Goal: Task Accomplishment & Management: Use online tool/utility

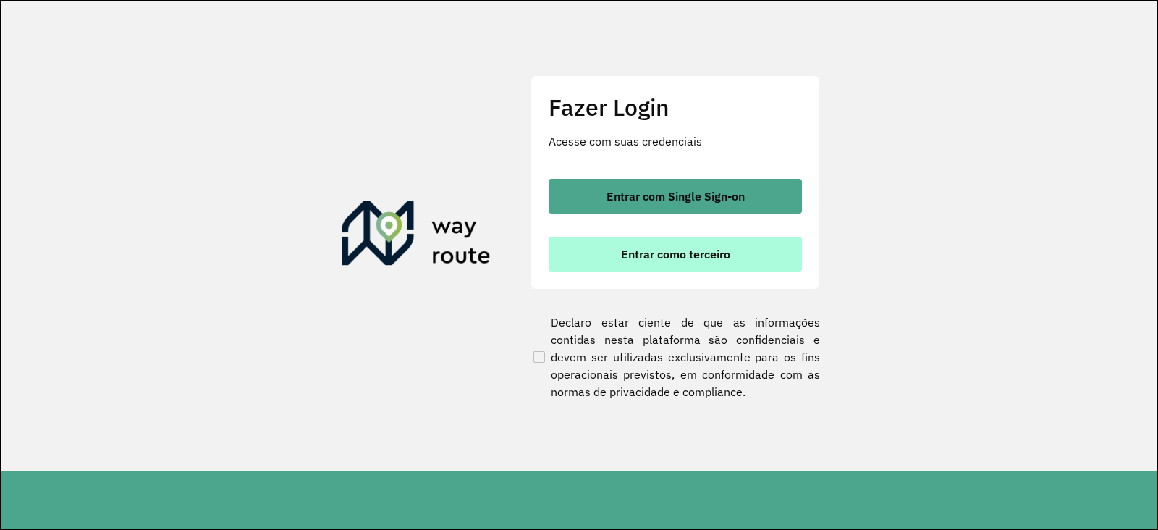
click at [693, 256] on span "Entrar como terceiro" at bounding box center [675, 254] width 109 height 12
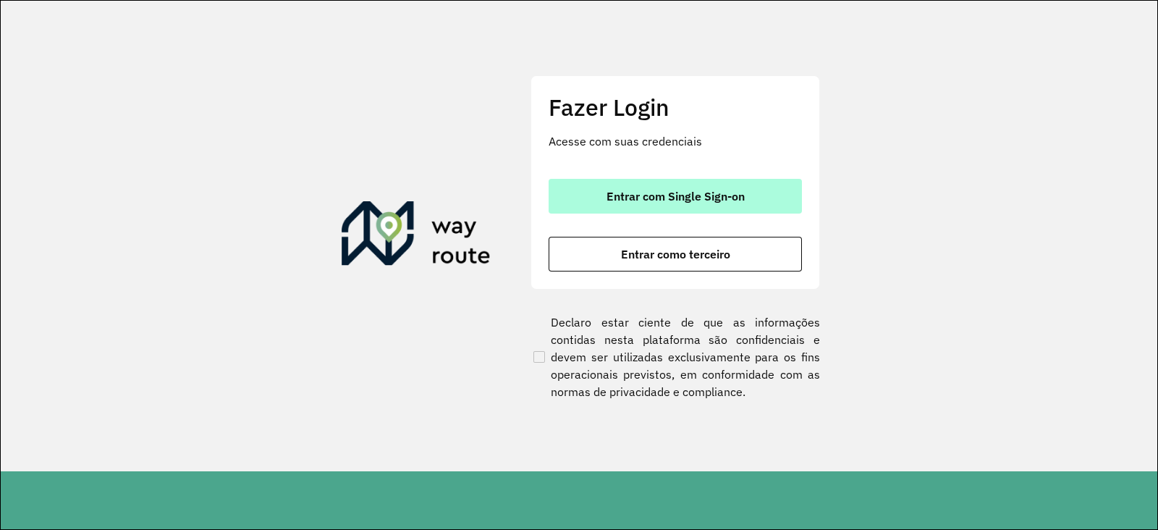
click at [663, 206] on button "Entrar com Single Sign-on" at bounding box center [675, 196] width 253 height 35
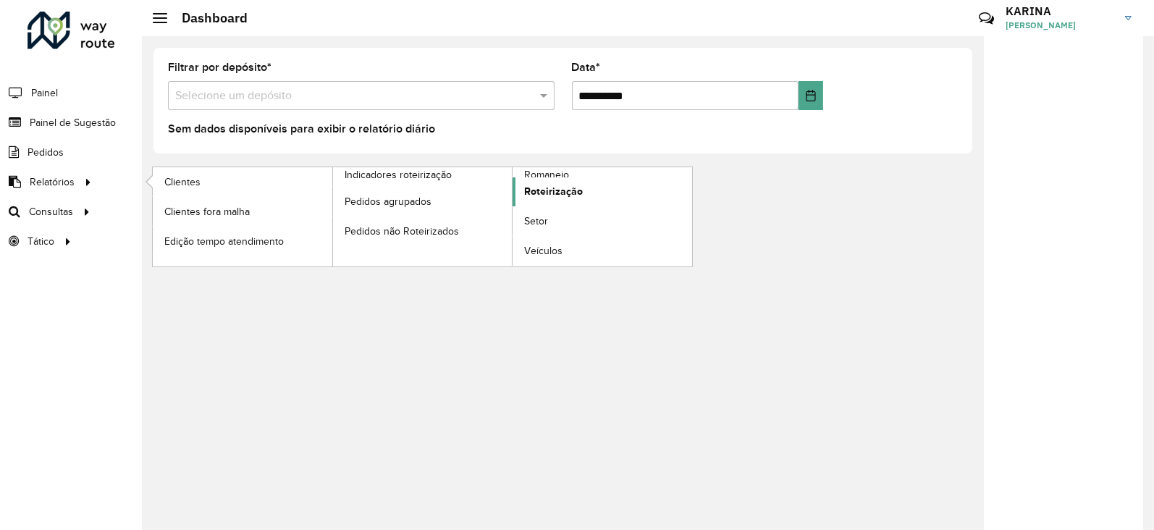
click at [548, 177] on link "Roteirização" at bounding box center [602, 191] width 180 height 29
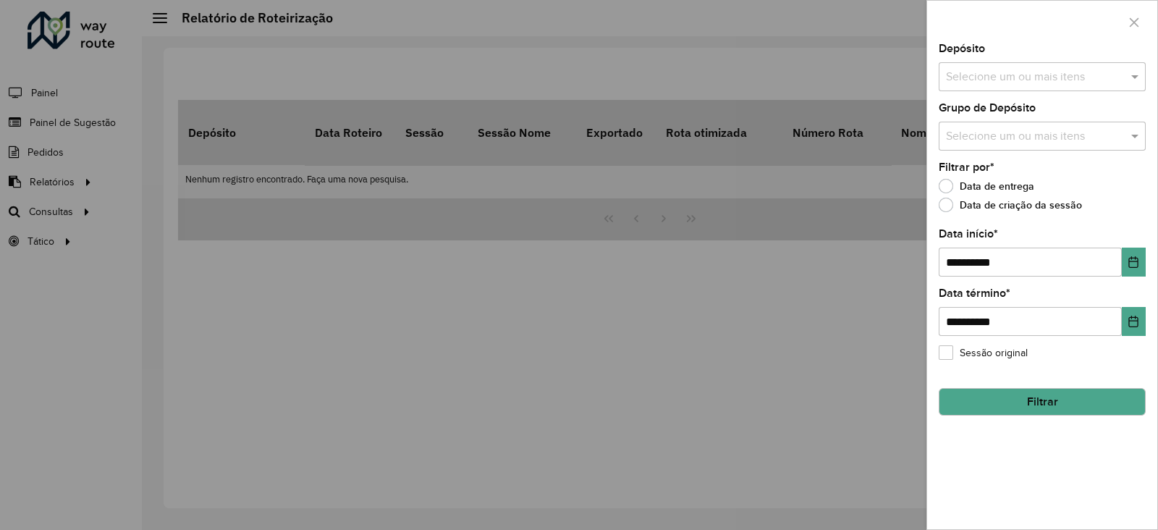
click at [1017, 71] on input "text" at bounding box center [1034, 77] width 185 height 17
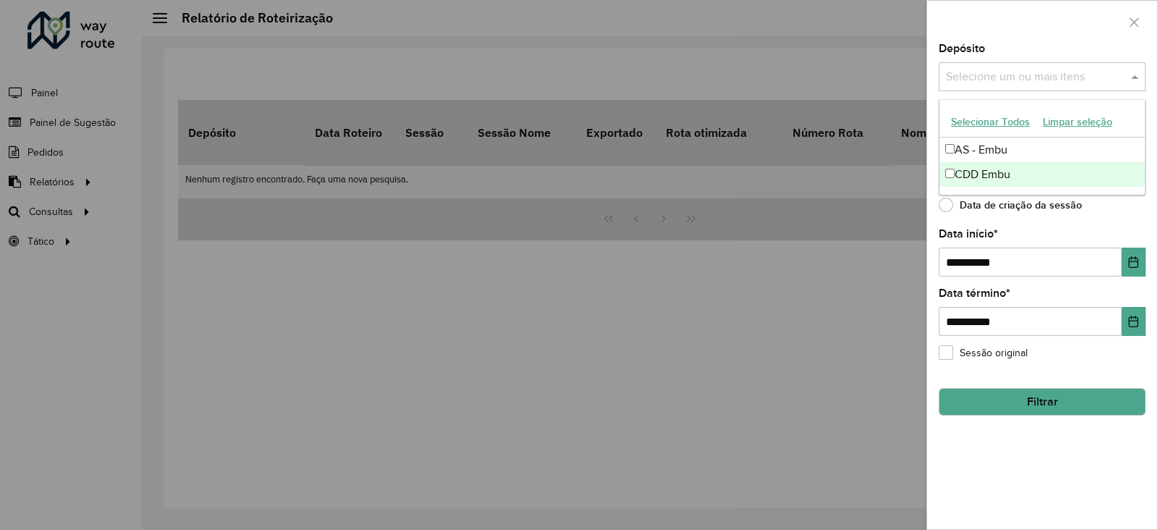
click at [1013, 169] on div "CDD Embu" at bounding box center [1042, 174] width 206 height 25
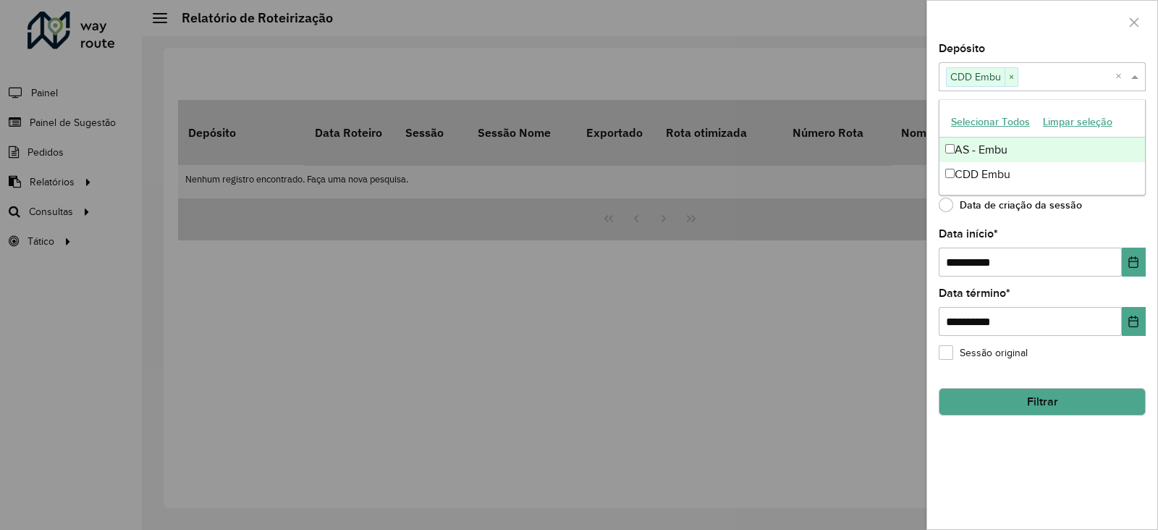
click at [1045, 34] on div at bounding box center [1042, 22] width 230 height 43
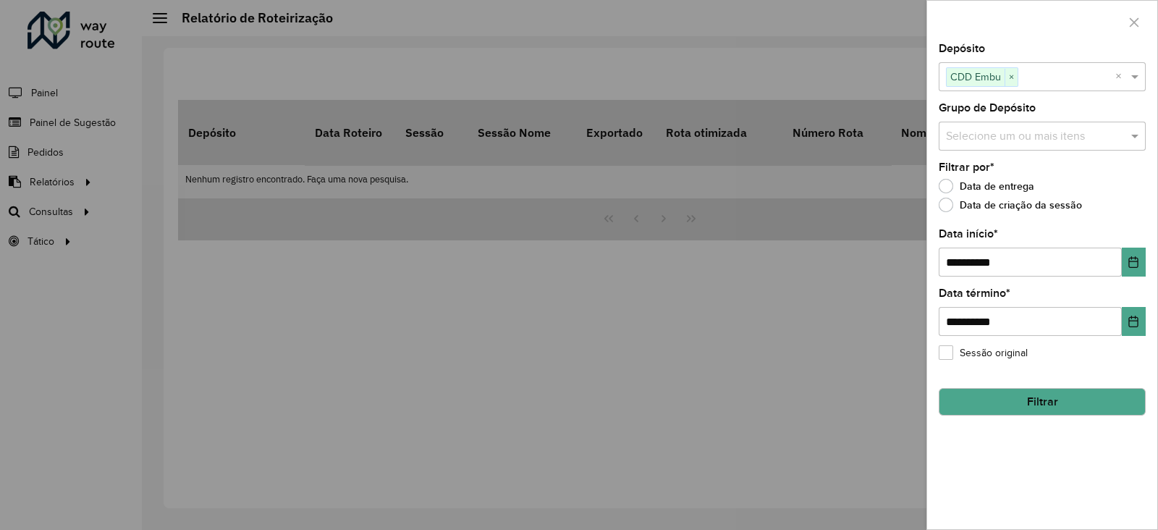
click at [1000, 137] on input "text" at bounding box center [1034, 136] width 185 height 17
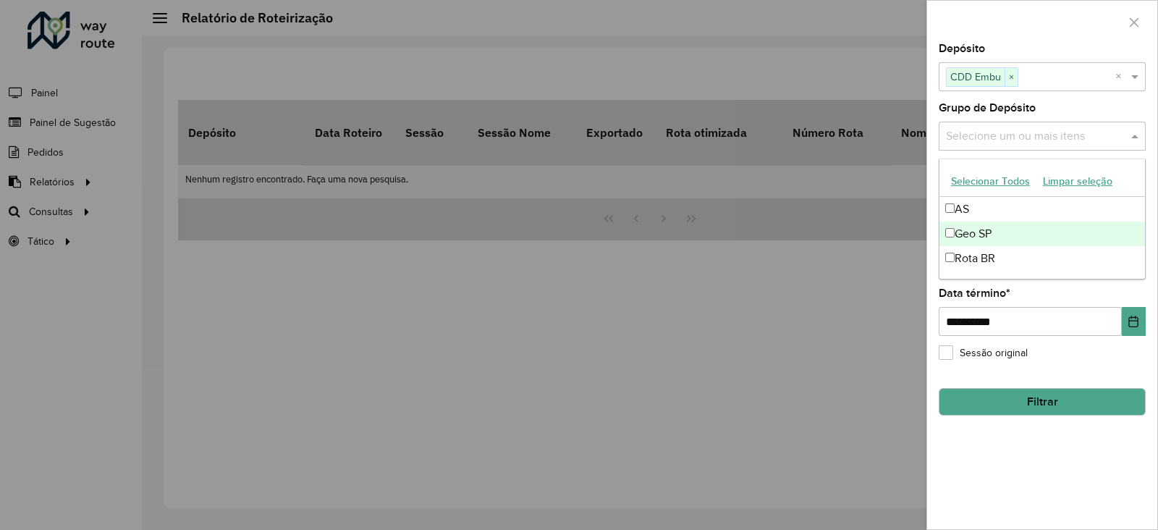
click at [1008, 233] on div "Geo SP" at bounding box center [1042, 233] width 206 height 25
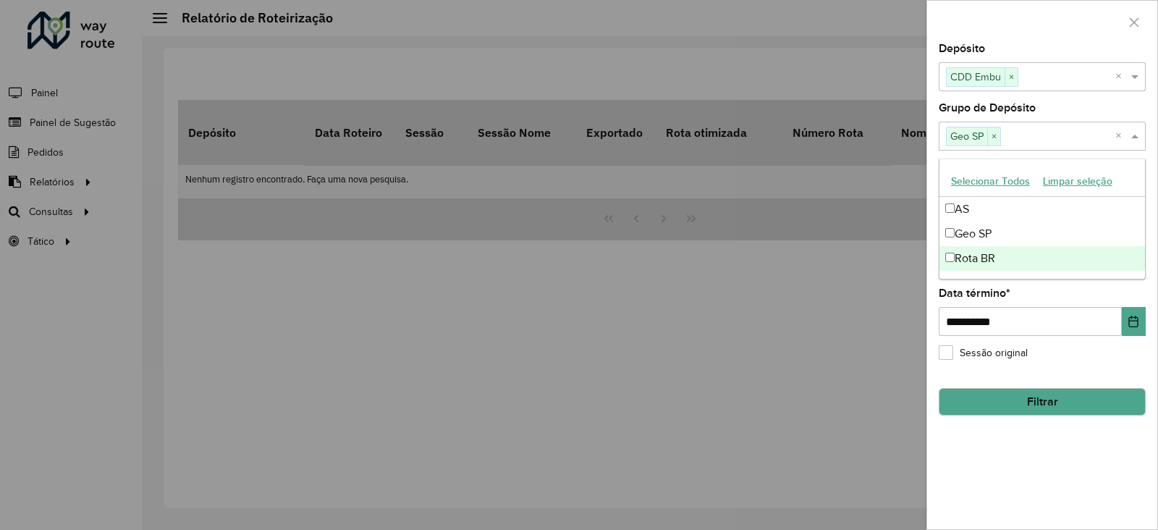
click at [1053, 373] on div "**********" at bounding box center [1042, 286] width 230 height 486
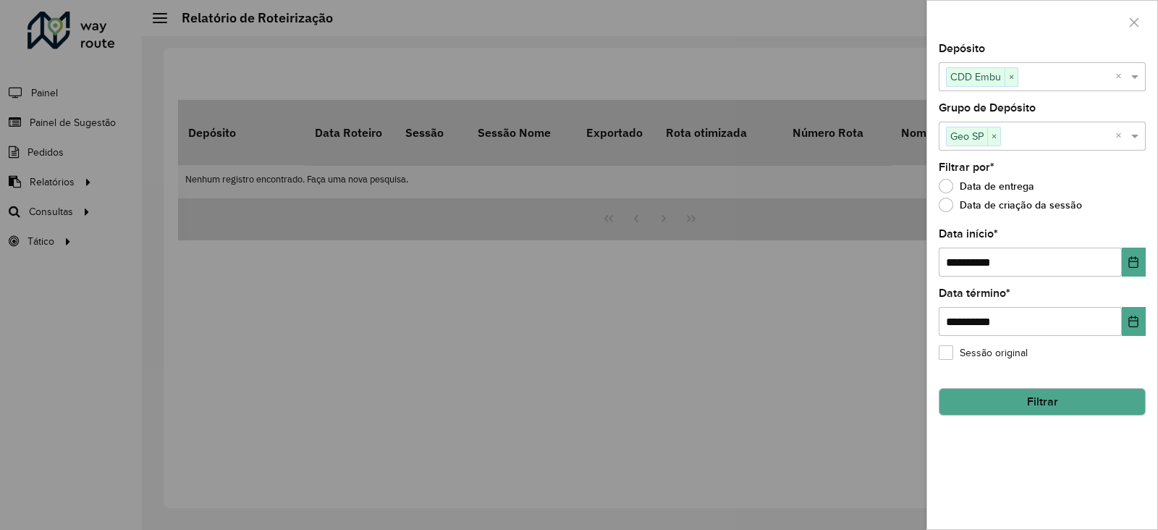
click at [1047, 394] on button "Filtrar" at bounding box center [1042, 402] width 207 height 28
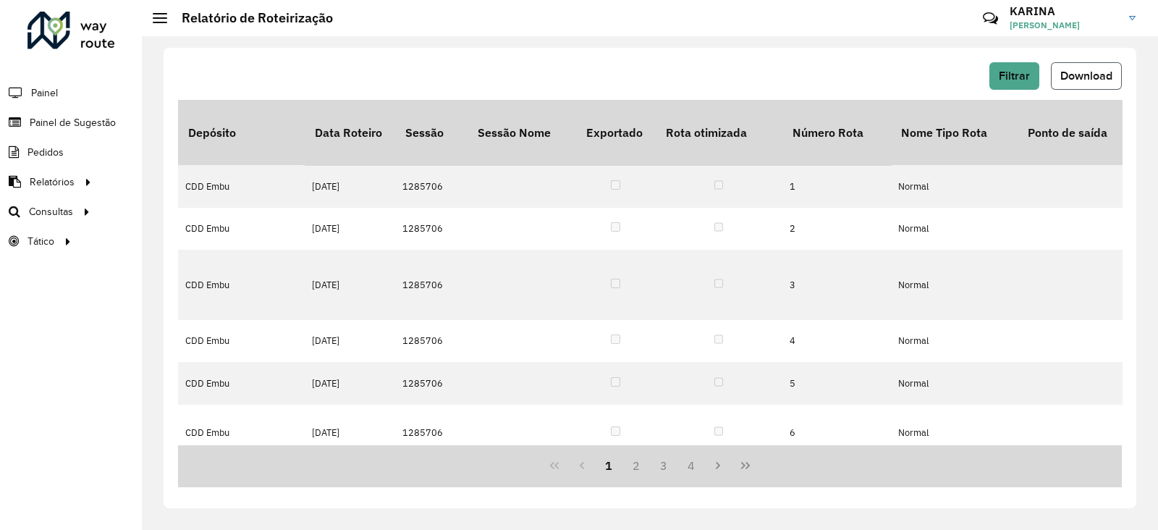
click at [1104, 70] on span "Download" at bounding box center [1086, 75] width 52 height 12
click at [1006, 83] on button "Filtrar" at bounding box center [1014, 76] width 50 height 28
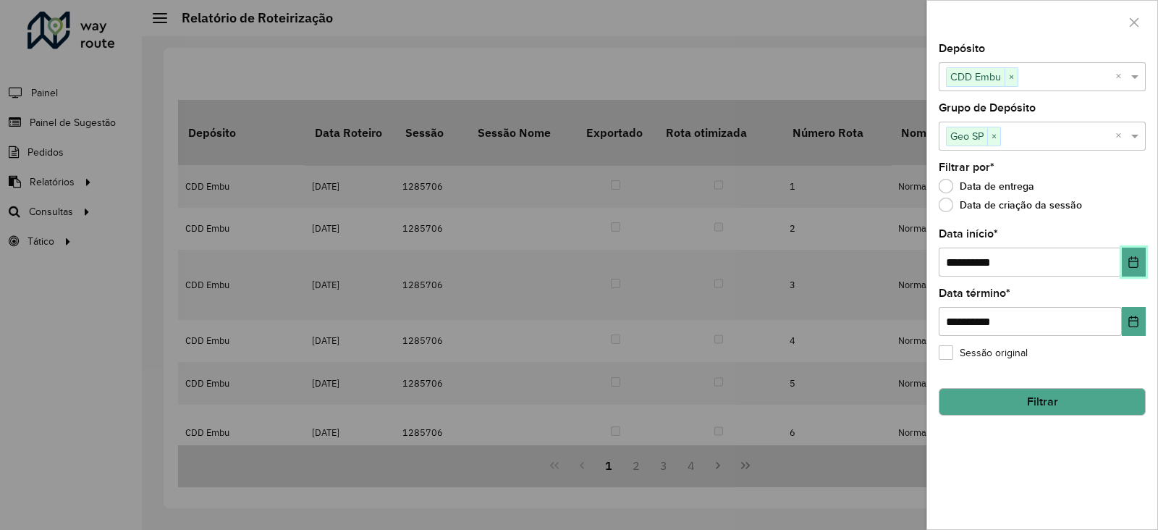
click at [1133, 255] on button "Choose Date" at bounding box center [1134, 262] width 24 height 29
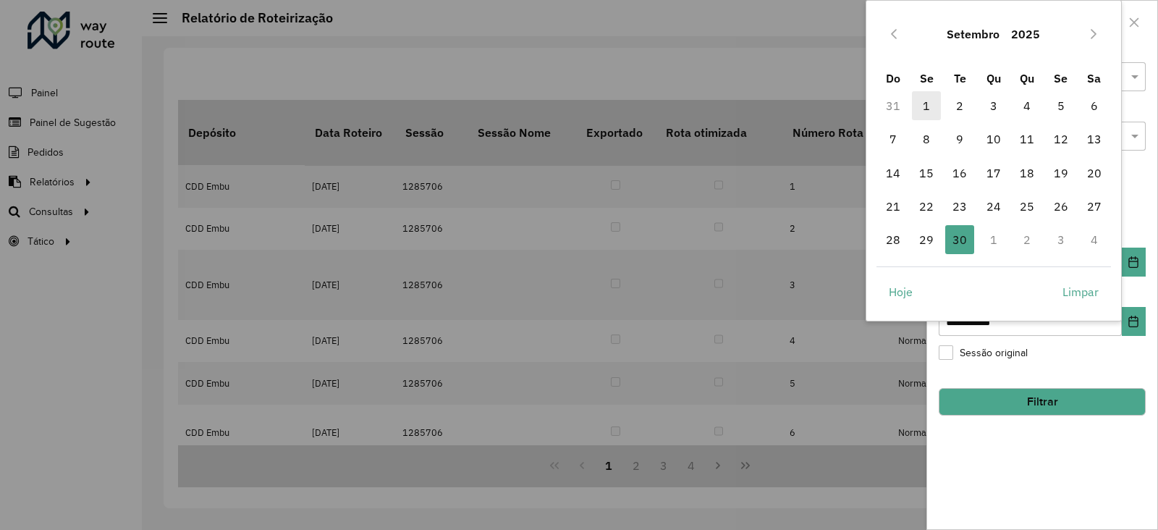
click at [928, 104] on span "1" at bounding box center [926, 105] width 29 height 29
type input "**********"
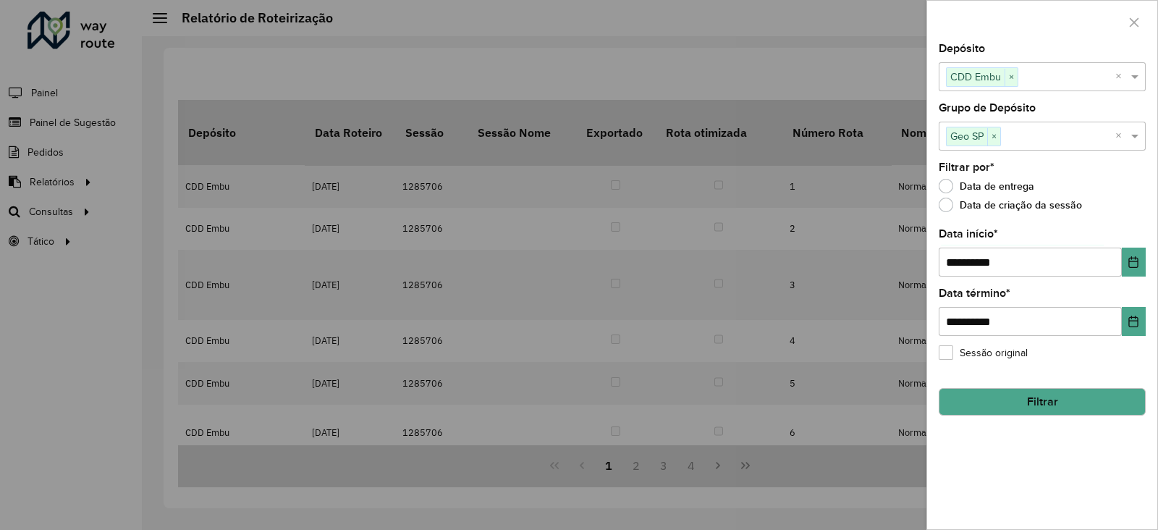
click at [1030, 400] on button "Filtrar" at bounding box center [1042, 402] width 207 height 28
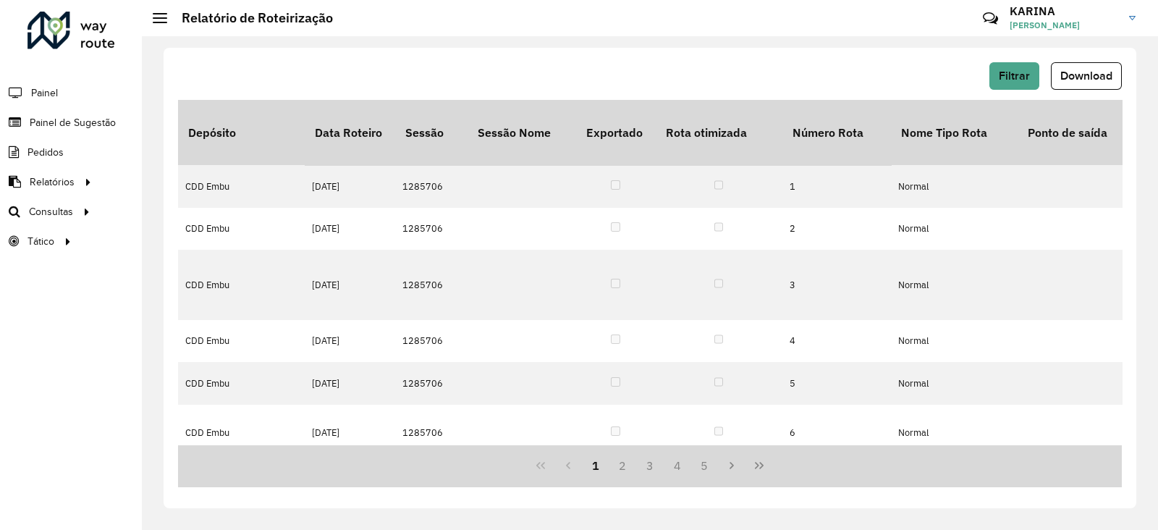
click at [646, 48] on div "Filtrar Download Depósito Data Roteiro Sessão Sessão Nome Exportado Rota otimiz…" at bounding box center [650, 278] width 973 height 460
click at [1112, 70] on button "Download" at bounding box center [1086, 76] width 71 height 28
click at [217, 242] on link "Setores" at bounding box center [241, 241] width 177 height 29
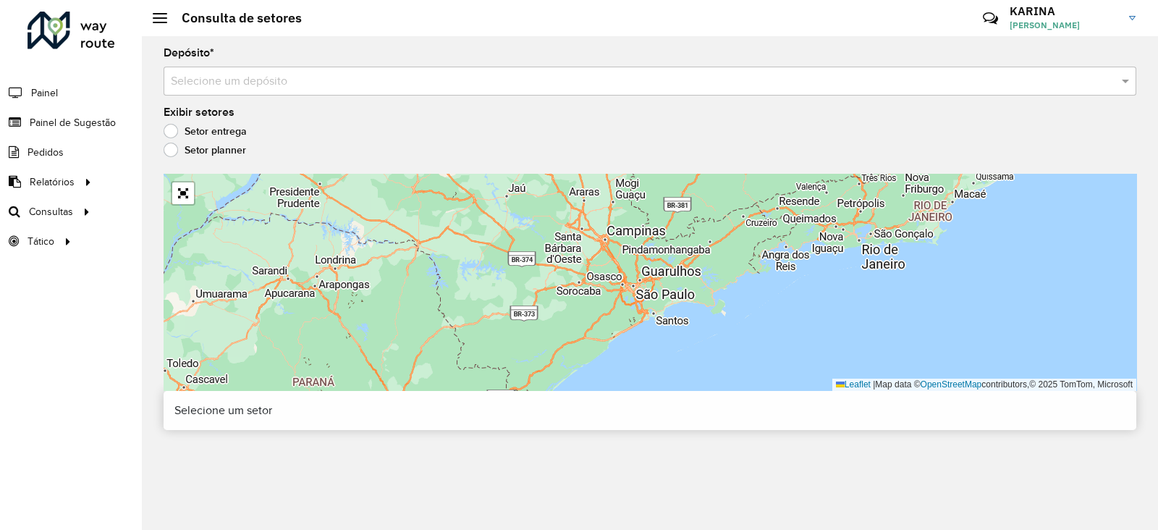
click at [289, 81] on input "text" at bounding box center [635, 81] width 929 height 17
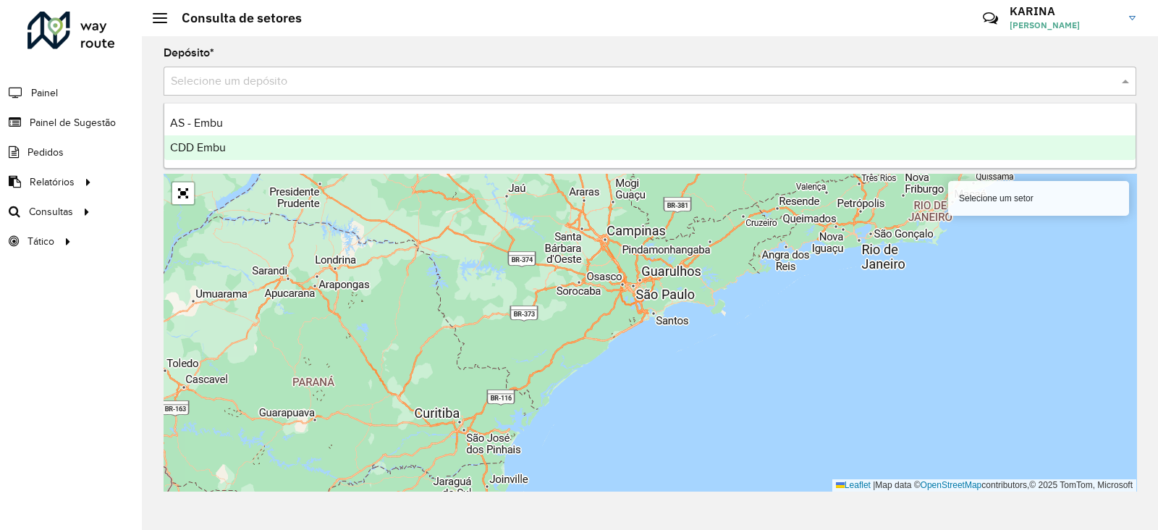
click at [264, 138] on div "CDD Embu" at bounding box center [649, 147] width 971 height 25
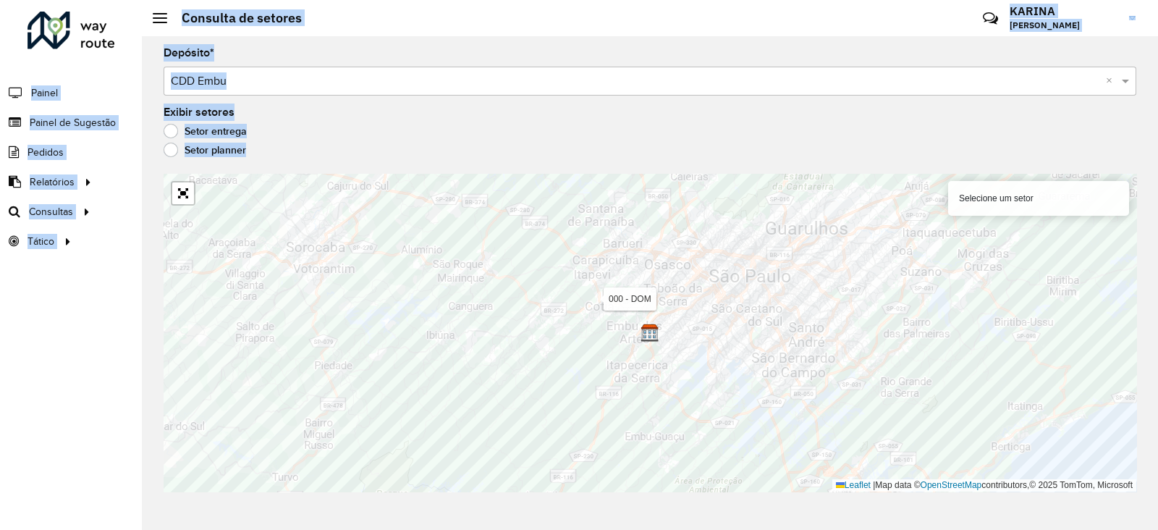
click at [720, 311] on hb-app "Aguarde... Pop-up bloqueado! Seu navegador bloqueou automáticamente a abertura …" at bounding box center [579, 265] width 1158 height 530
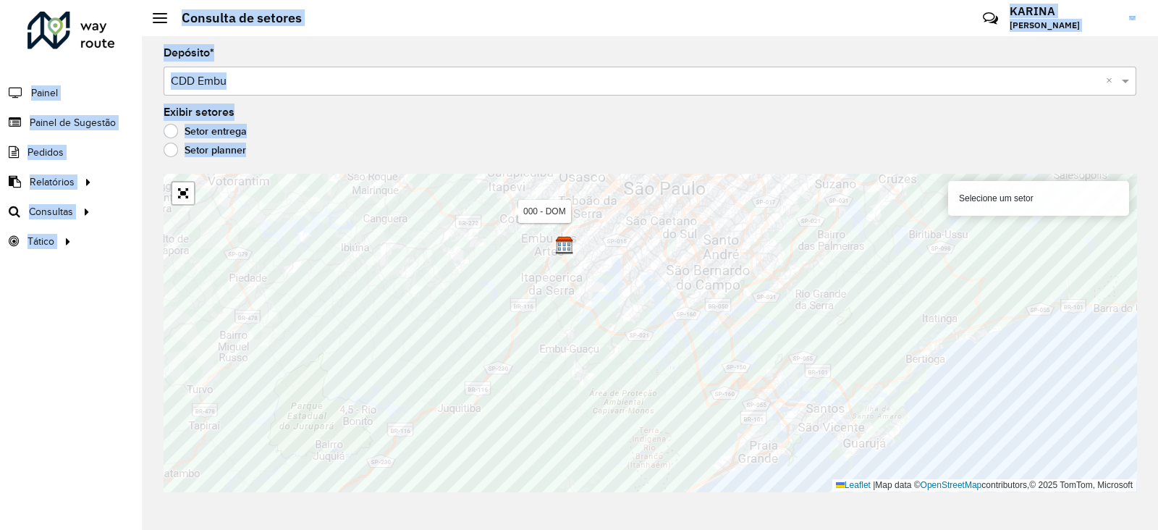
click at [583, 52] on div "Depósito * Selecione um depósito × CDD Embu ×" at bounding box center [650, 72] width 973 height 48
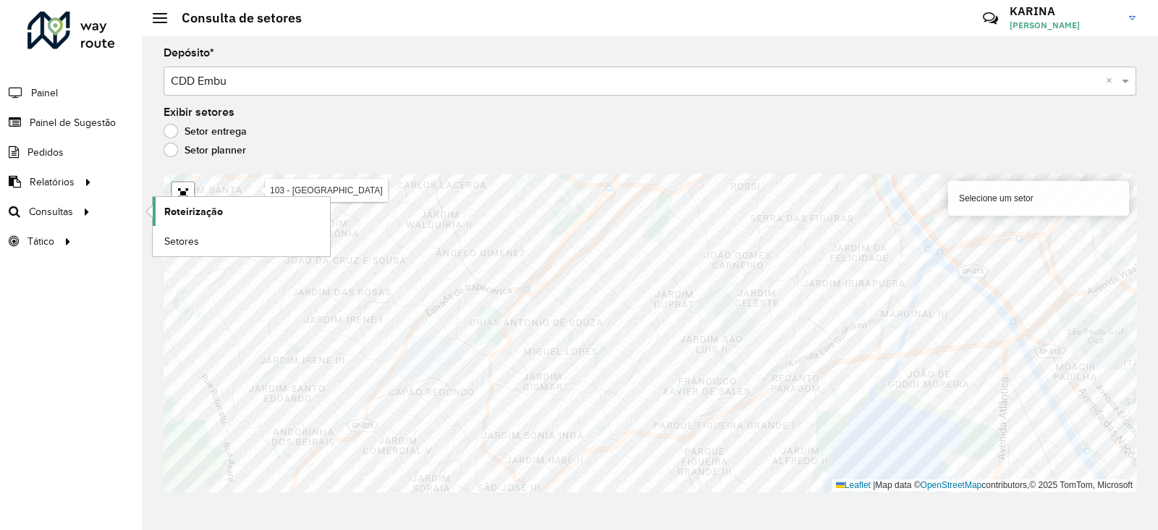
click at [180, 205] on span "Roteirização" at bounding box center [193, 211] width 59 height 15
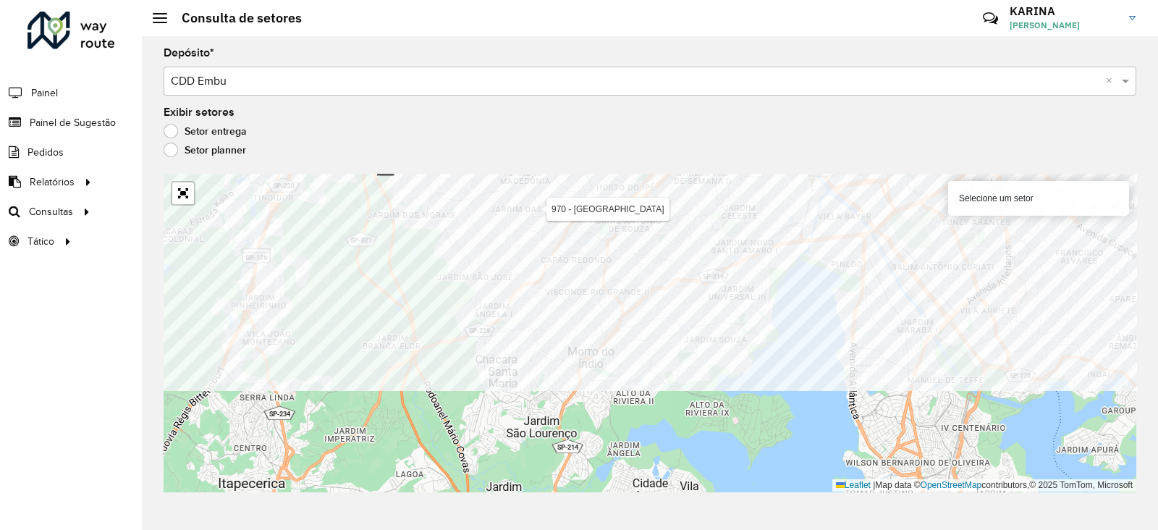
click at [592, 171] on div "Depósito * Selecione um depósito × CDD Embu × Exibir setores Setor entrega Seto…" at bounding box center [650, 283] width 1016 height 494
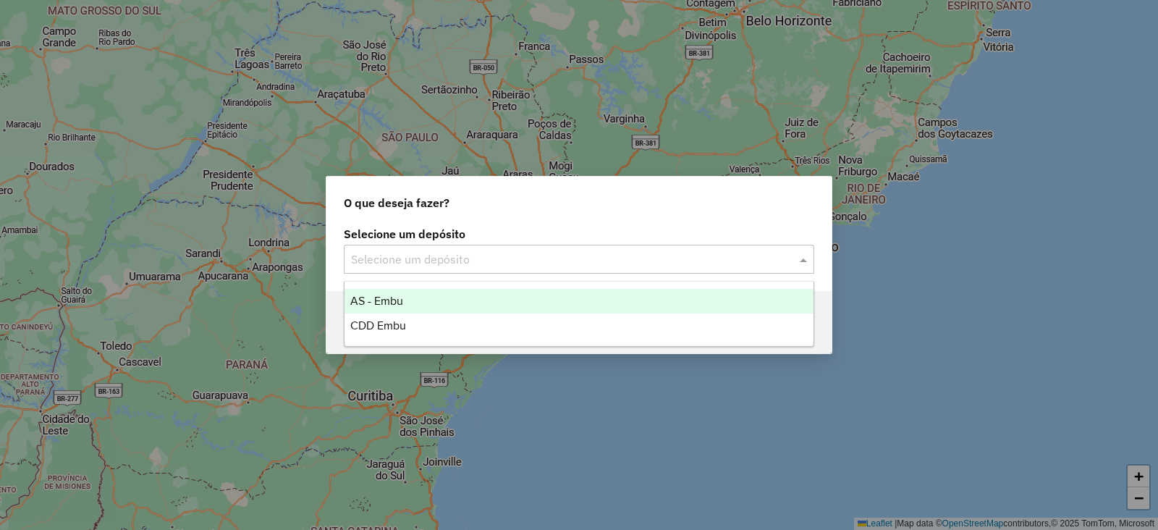
click at [416, 261] on input "text" at bounding box center [564, 259] width 427 height 17
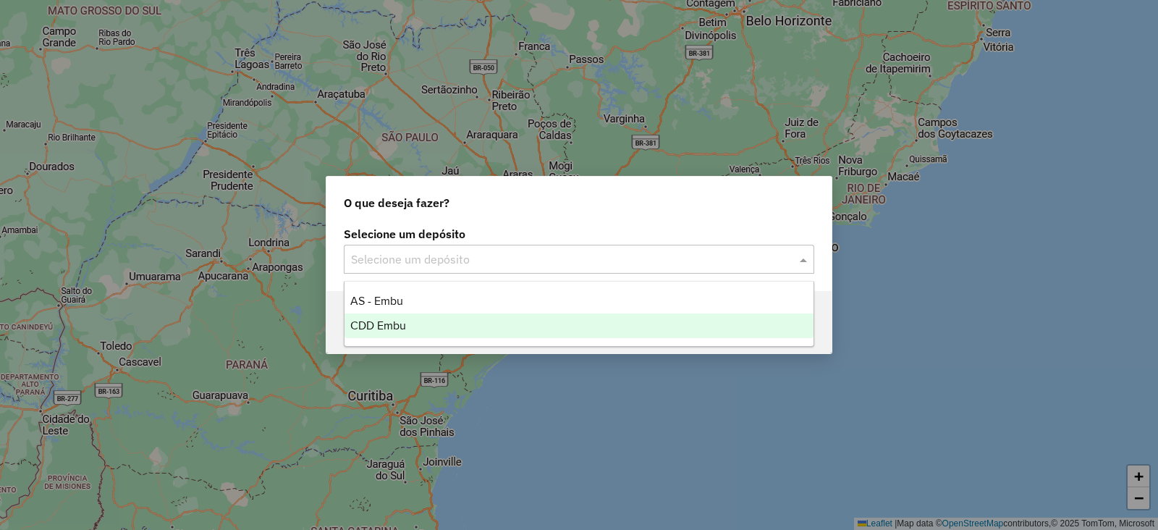
click at [411, 323] on div "CDD Embu" at bounding box center [579, 325] width 469 height 25
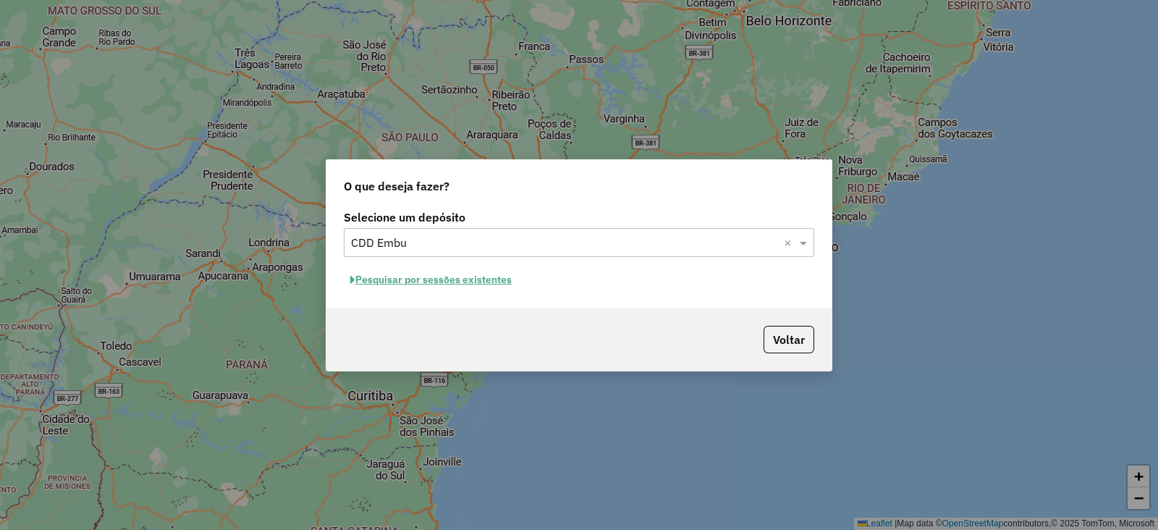
click at [438, 272] on button "Pesquisar por sessões existentes" at bounding box center [431, 280] width 174 height 22
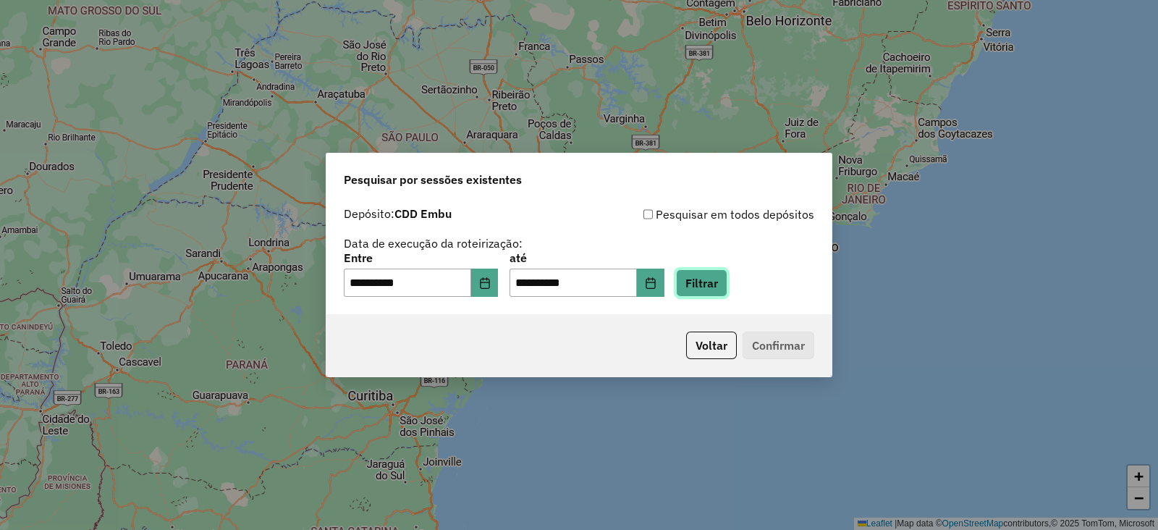
click at [727, 279] on button "Filtrar" at bounding box center [701, 283] width 51 height 28
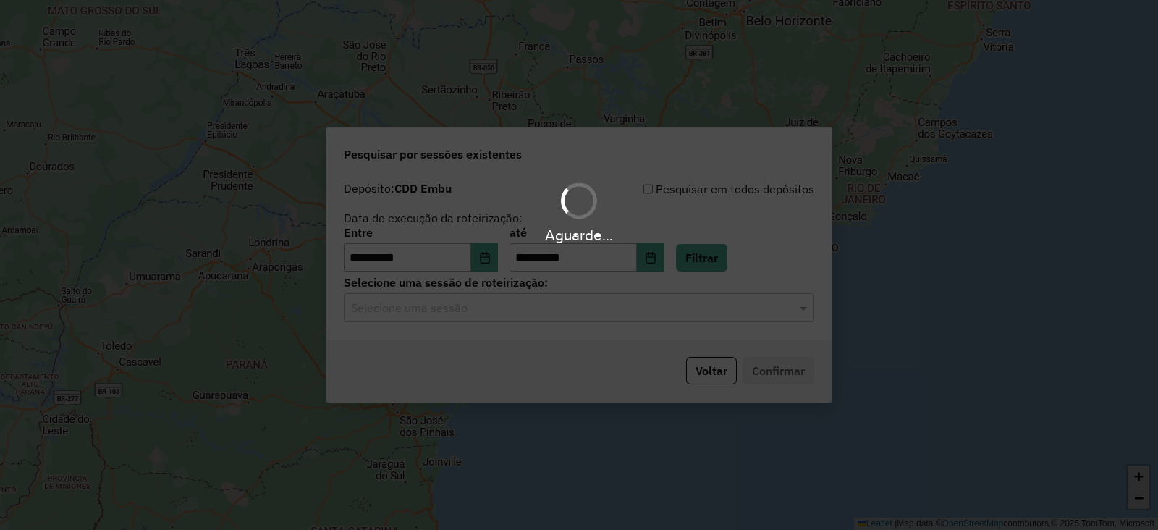
click at [677, 309] on input "text" at bounding box center [564, 308] width 427 height 17
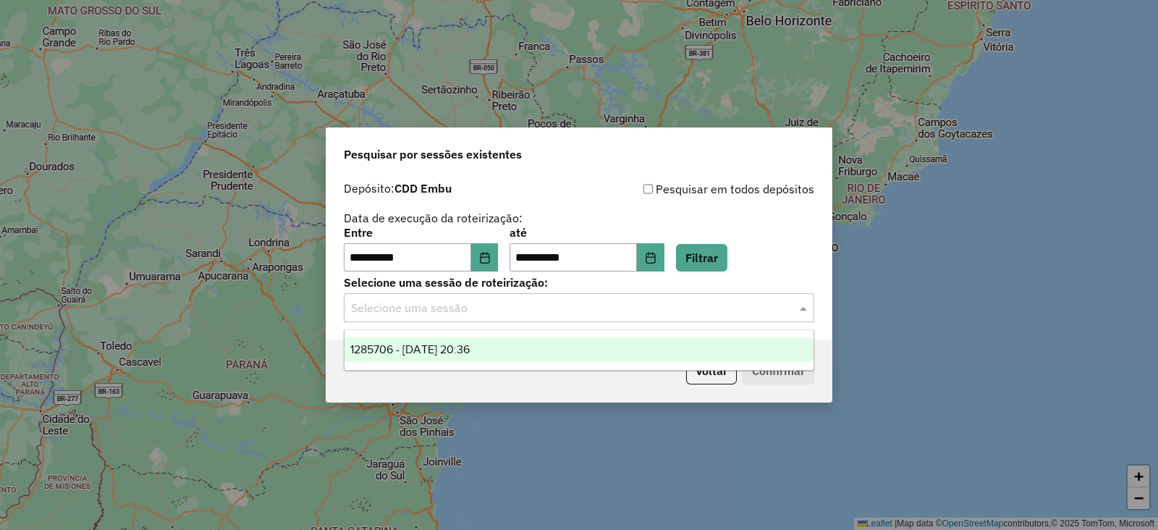
click at [408, 352] on span "1285706 - [DATE] 20:36" at bounding box center [409, 349] width 119 height 12
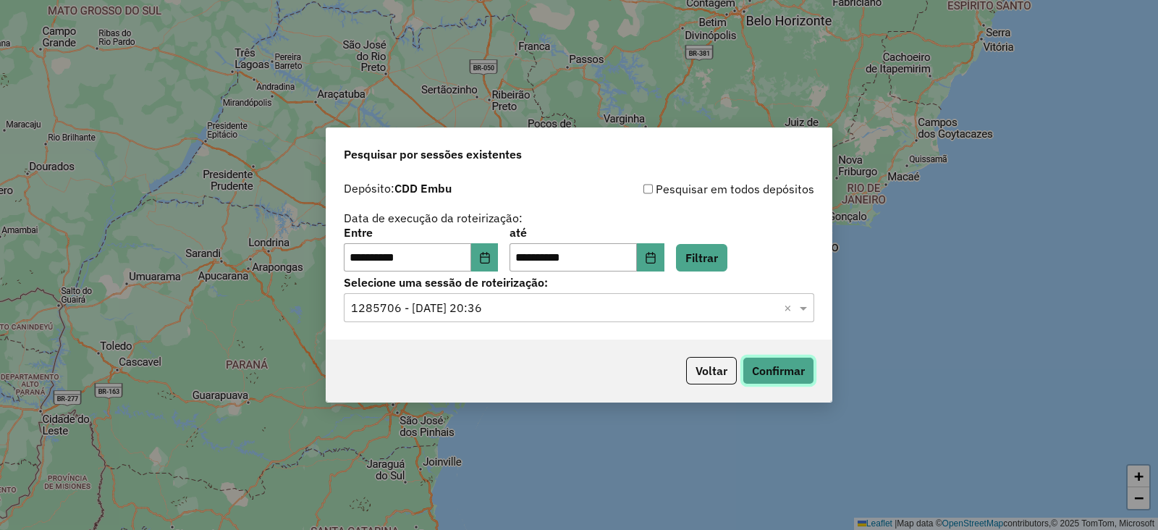
click at [771, 366] on button "Confirmar" at bounding box center [779, 371] width 72 height 28
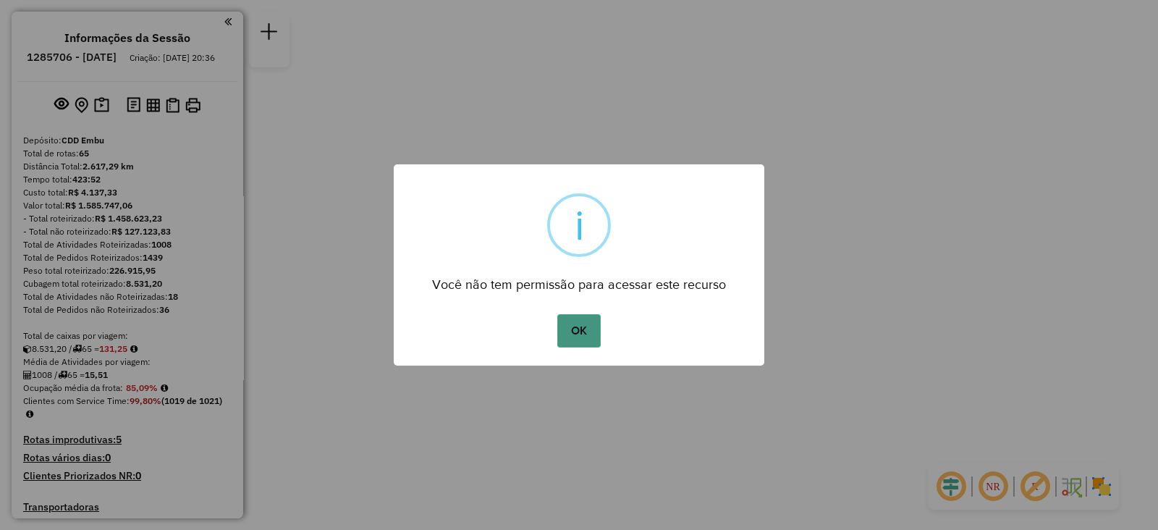
click at [575, 330] on button "OK" at bounding box center [578, 330] width 43 height 33
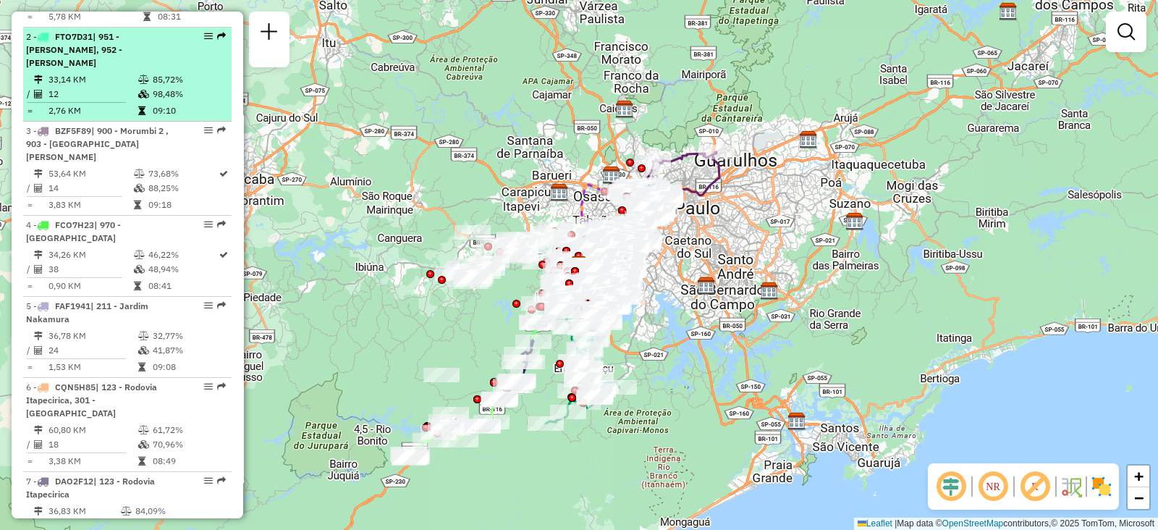
scroll to position [723, 0]
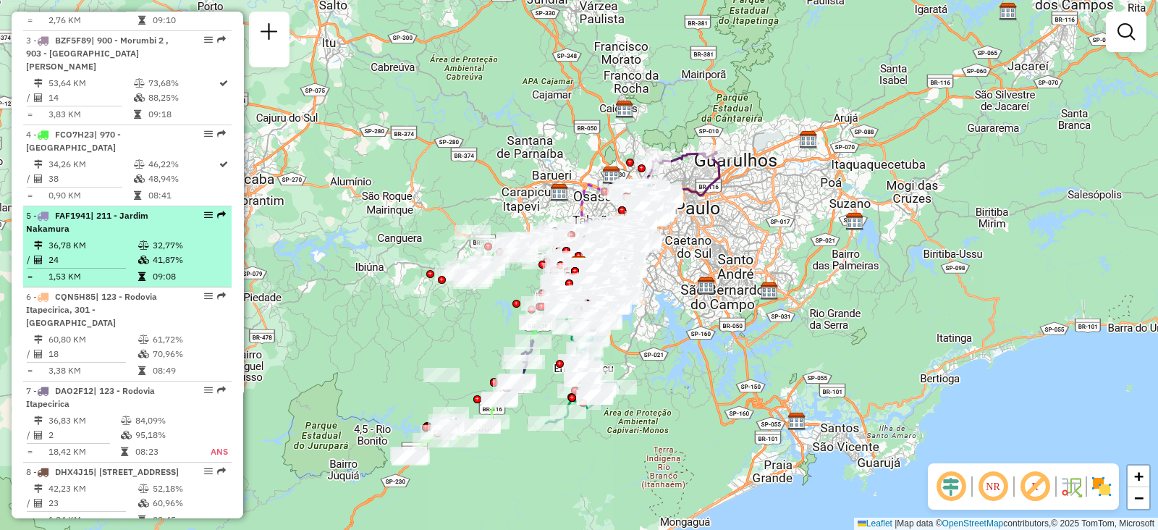
click at [204, 211] on em at bounding box center [208, 215] width 9 height 9
select select "**********"
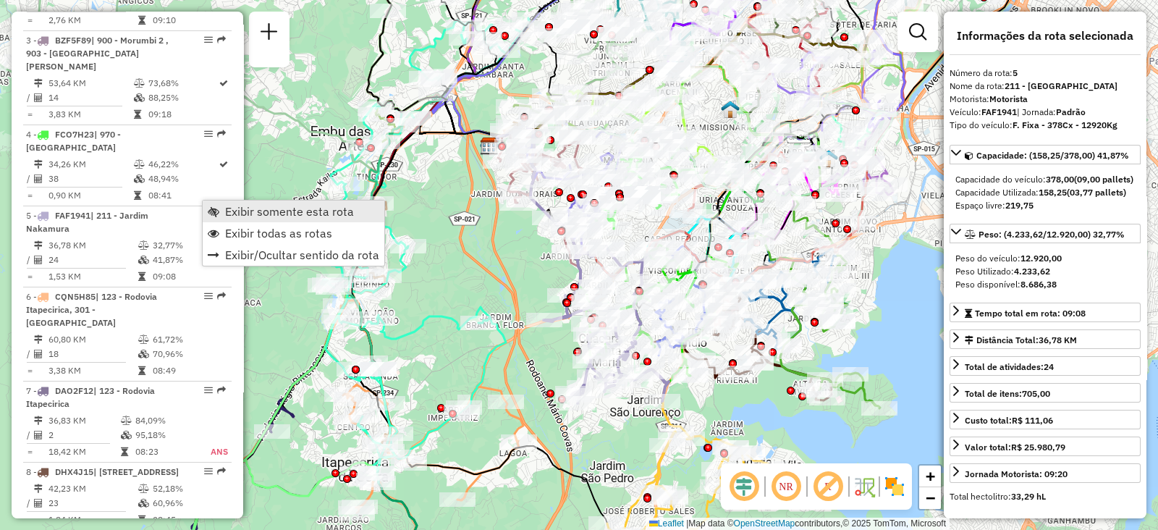
click at [226, 211] on span "Exibir somente esta rota" at bounding box center [289, 212] width 129 height 12
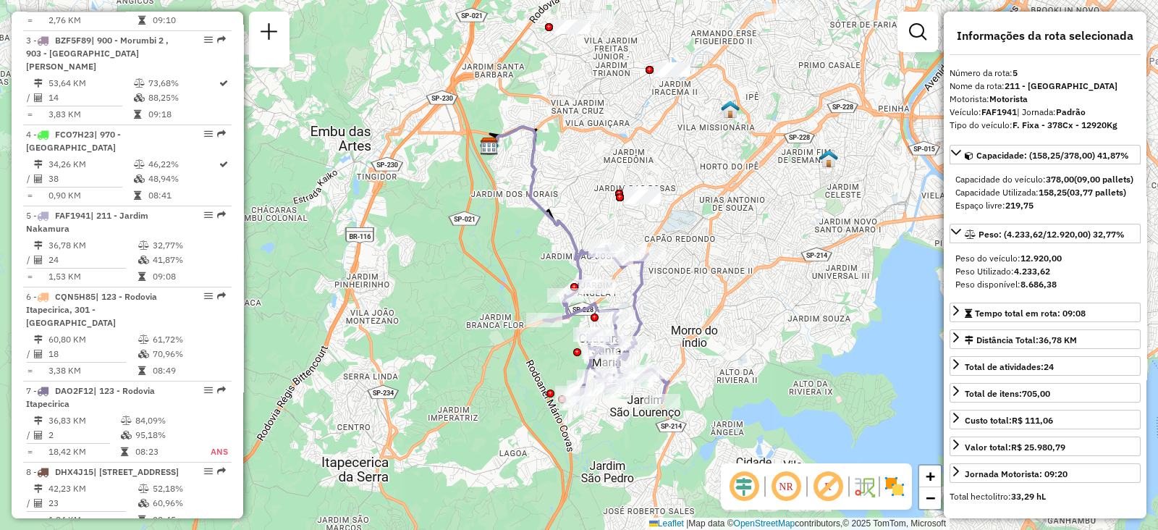
click at [898, 484] on img at bounding box center [894, 486] width 23 height 23
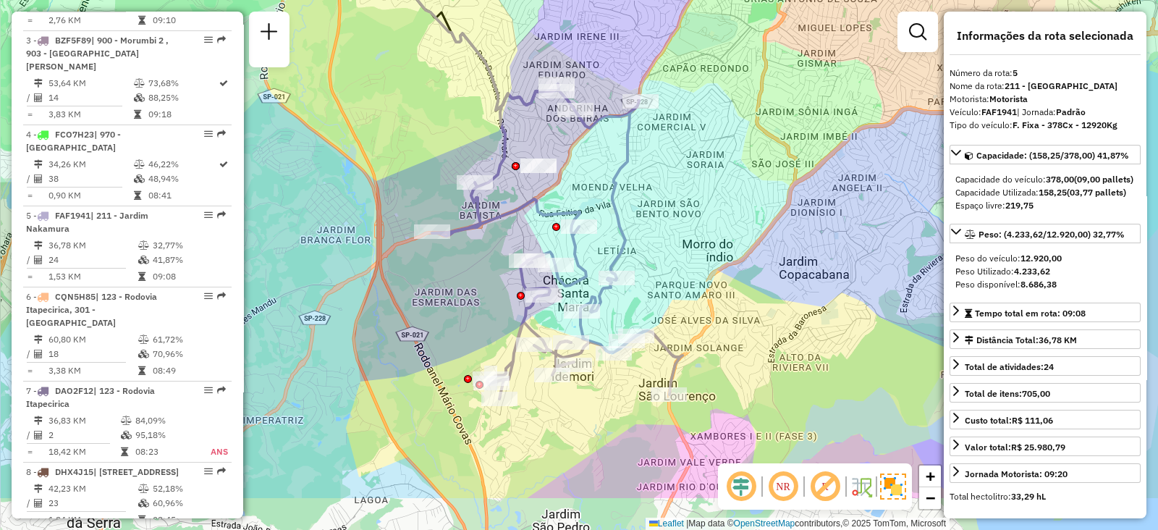
drag, startPoint x: 701, startPoint y: 347, endPoint x: 730, endPoint y: 263, distance: 89.5
click at [730, 263] on div "Janela de atendimento Grade de atendimento Capacidade Transportadoras Veículos …" at bounding box center [579, 265] width 1158 height 530
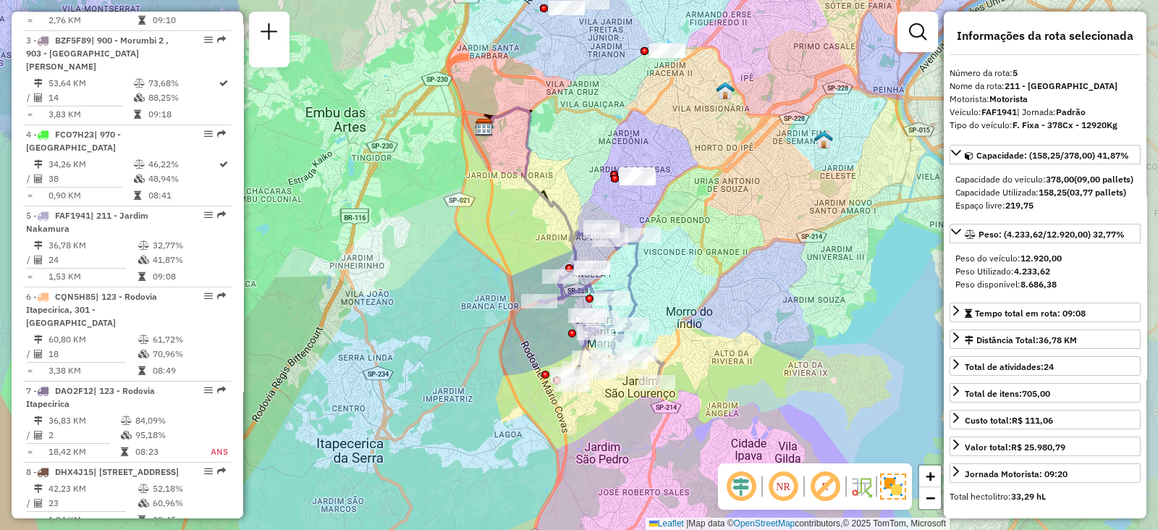
drag, startPoint x: 785, startPoint y: 326, endPoint x: 727, endPoint y: 346, distance: 61.1
click at [727, 346] on div "Janela de atendimento Grade de atendimento Capacidade Transportadoras Veículos …" at bounding box center [579, 265] width 1158 height 530
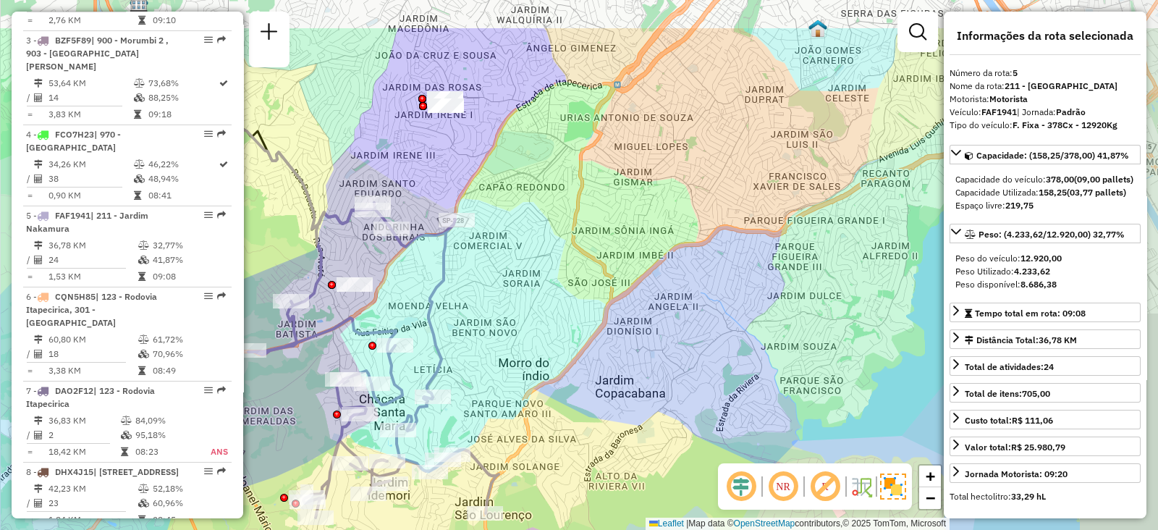
drag, startPoint x: 739, startPoint y: 314, endPoint x: 635, endPoint y: 414, distance: 143.8
click at [635, 414] on div "Janela de atendimento Grade de atendimento Capacidade Transportadoras Veículos …" at bounding box center [579, 265] width 1158 height 530
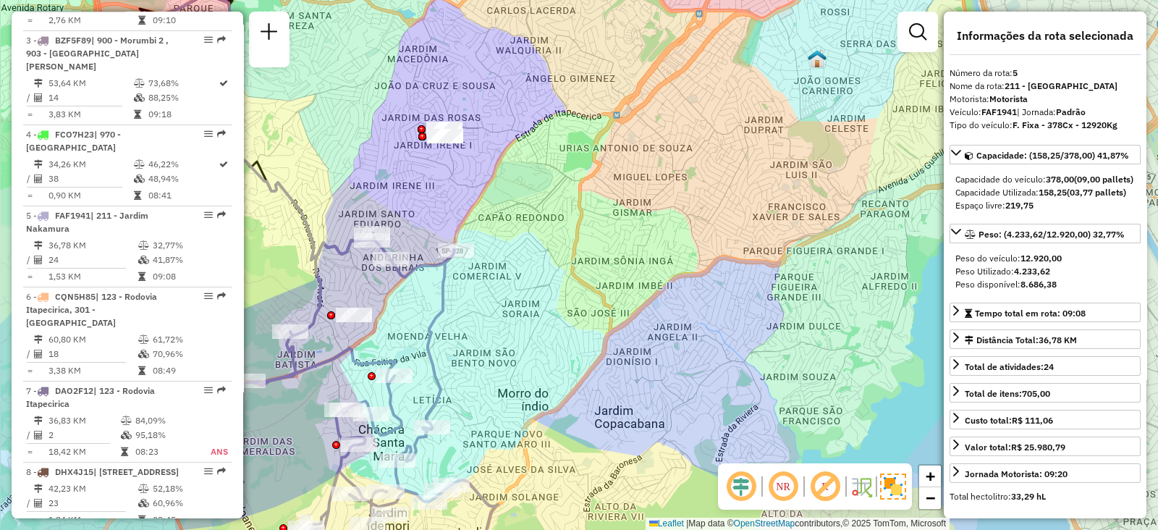
drag, startPoint x: 569, startPoint y: 248, endPoint x: 586, endPoint y: 242, distance: 18.3
click at [581, 256] on div "Janela de atendimento Grade de atendimento Capacidade Transportadoras Veículos …" at bounding box center [579, 265] width 1158 height 530
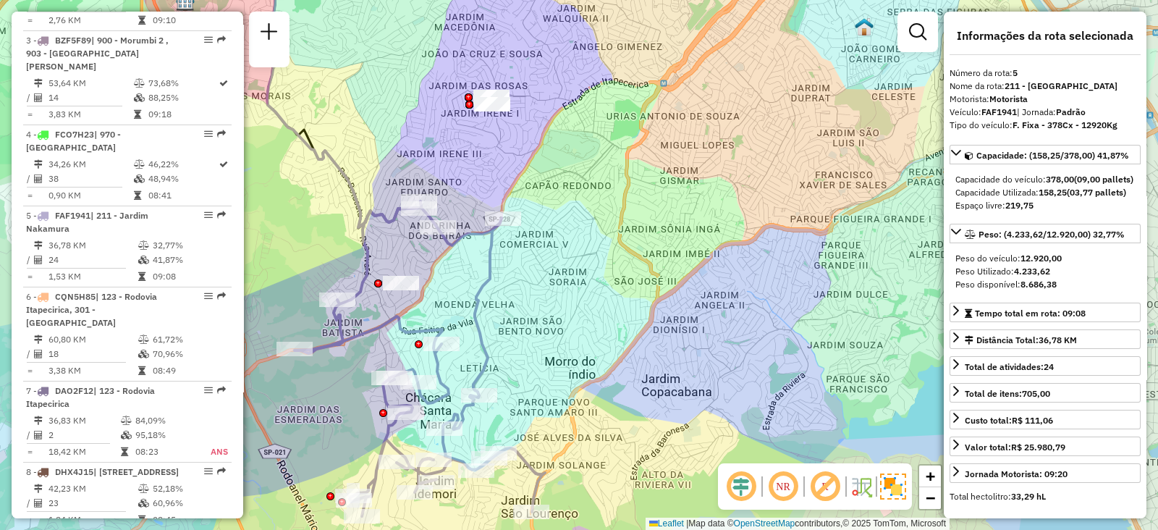
drag, startPoint x: 593, startPoint y: 247, endPoint x: 645, endPoint y: 219, distance: 59.3
click at [645, 219] on div "Janela de atendimento Grade de atendimento Capacidade Transportadoras Veículos …" at bounding box center [579, 265] width 1158 height 530
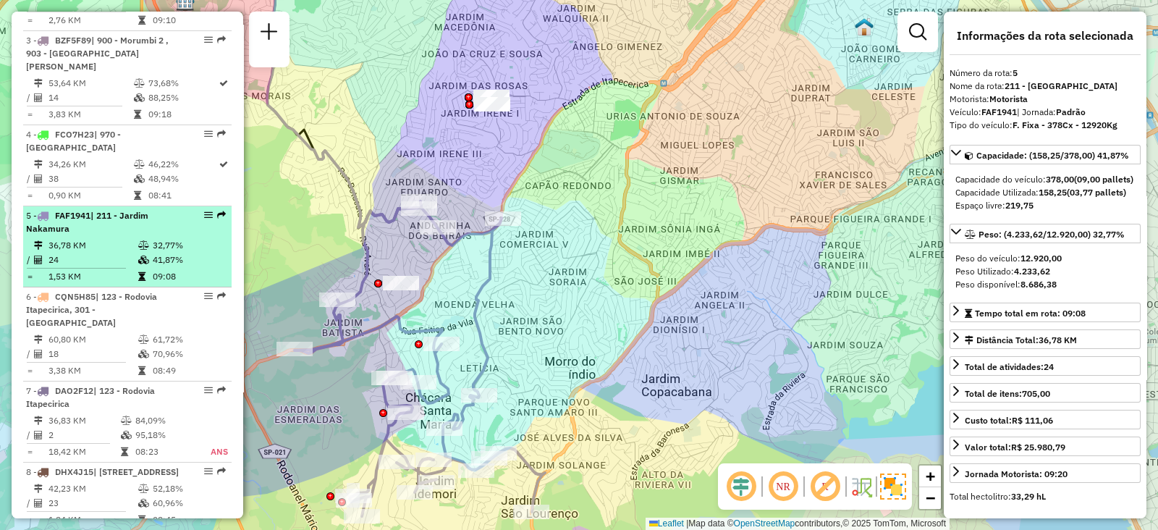
click at [199, 211] on div at bounding box center [203, 215] width 43 height 9
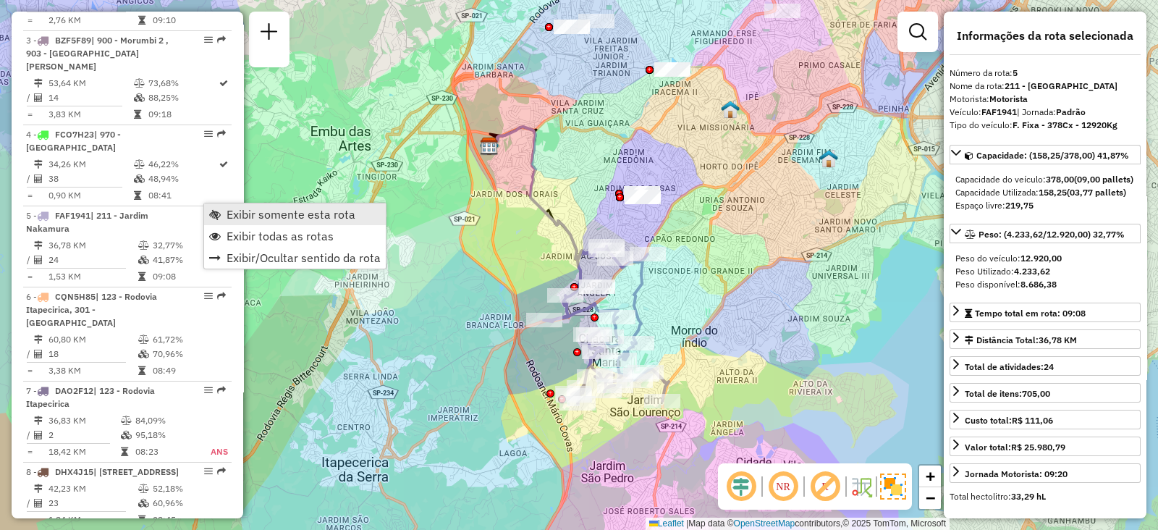
click at [234, 220] on span "Exibir somente esta rota" at bounding box center [291, 214] width 129 height 12
click at [239, 229] on span "Exibir todas as rotas" at bounding box center [280, 233] width 107 height 12
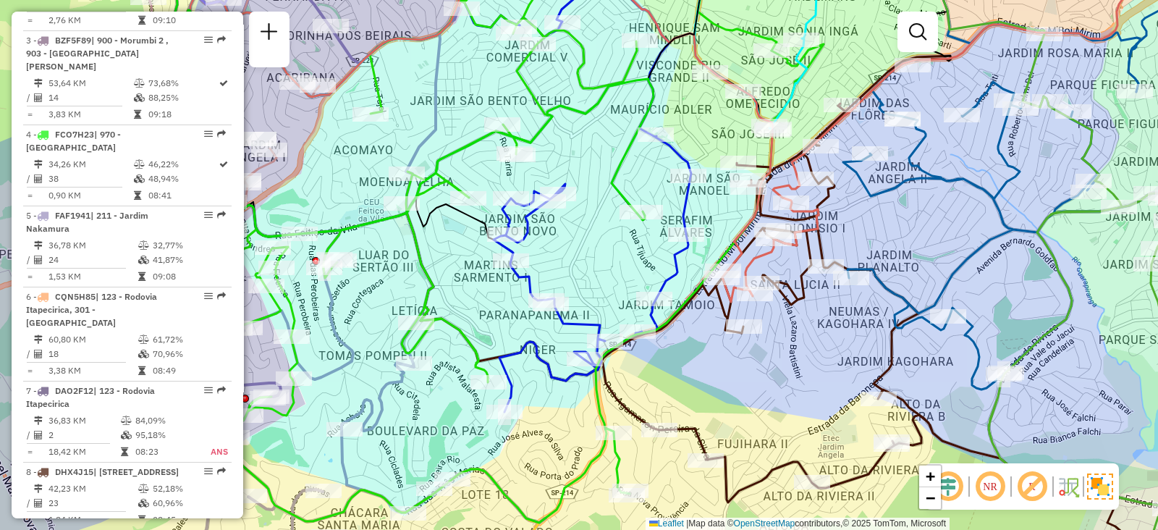
drag, startPoint x: 730, startPoint y: 364, endPoint x: 762, endPoint y: 313, distance: 60.5
click at [762, 313] on div "Janela de atendimento Grade de atendimento Capacidade Transportadoras Veículos …" at bounding box center [579, 265] width 1158 height 530
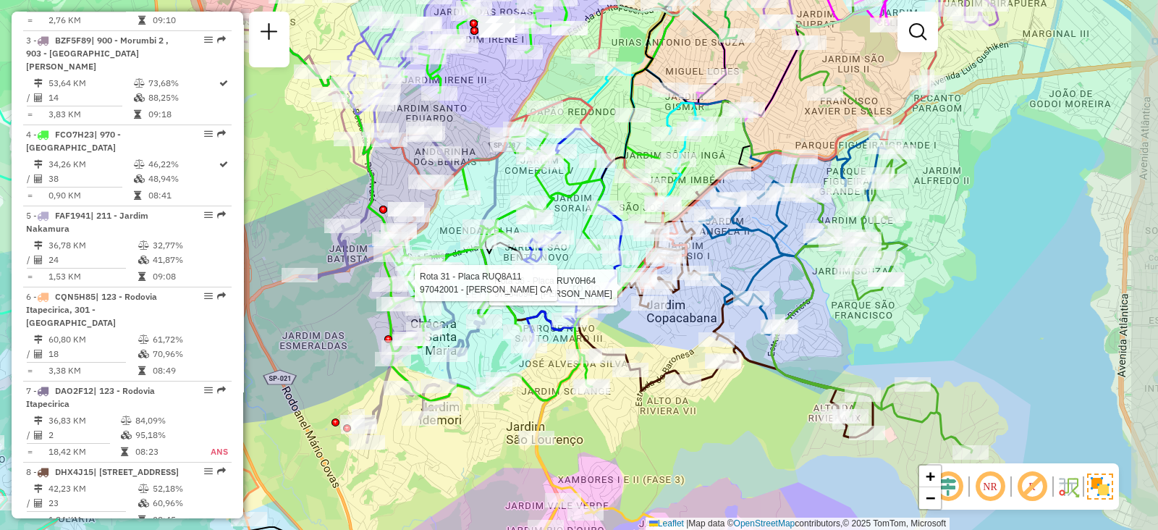
drag, startPoint x: 516, startPoint y: 307, endPoint x: 411, endPoint y: 291, distance: 106.2
click at [411, 290] on div at bounding box center [410, 283] width 36 height 14
